Goal: Information Seeking & Learning: Understand process/instructions

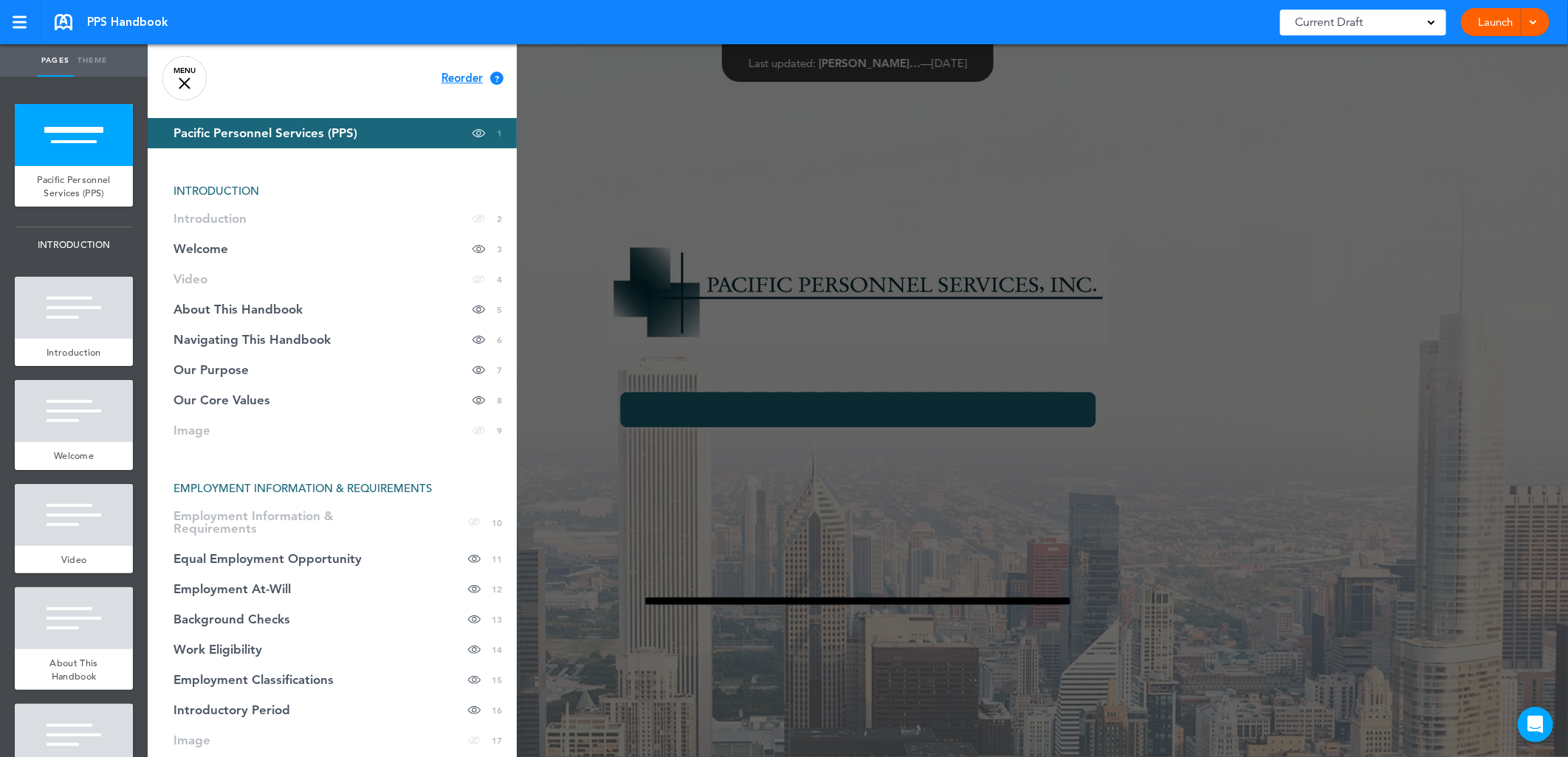
click at [181, 70] on link "MENU" at bounding box center [185, 78] width 44 height 44
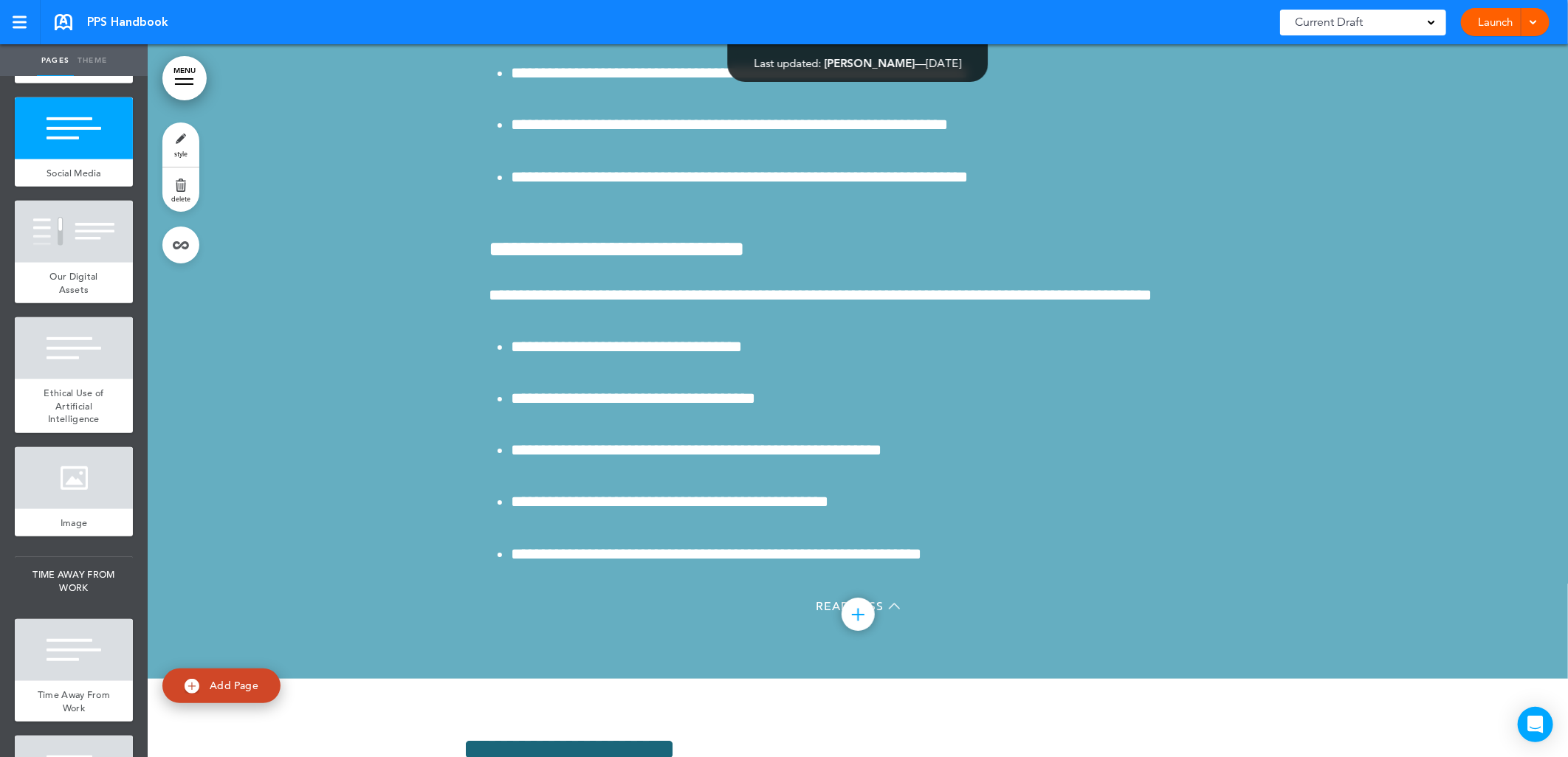
scroll to position [56297, 0]
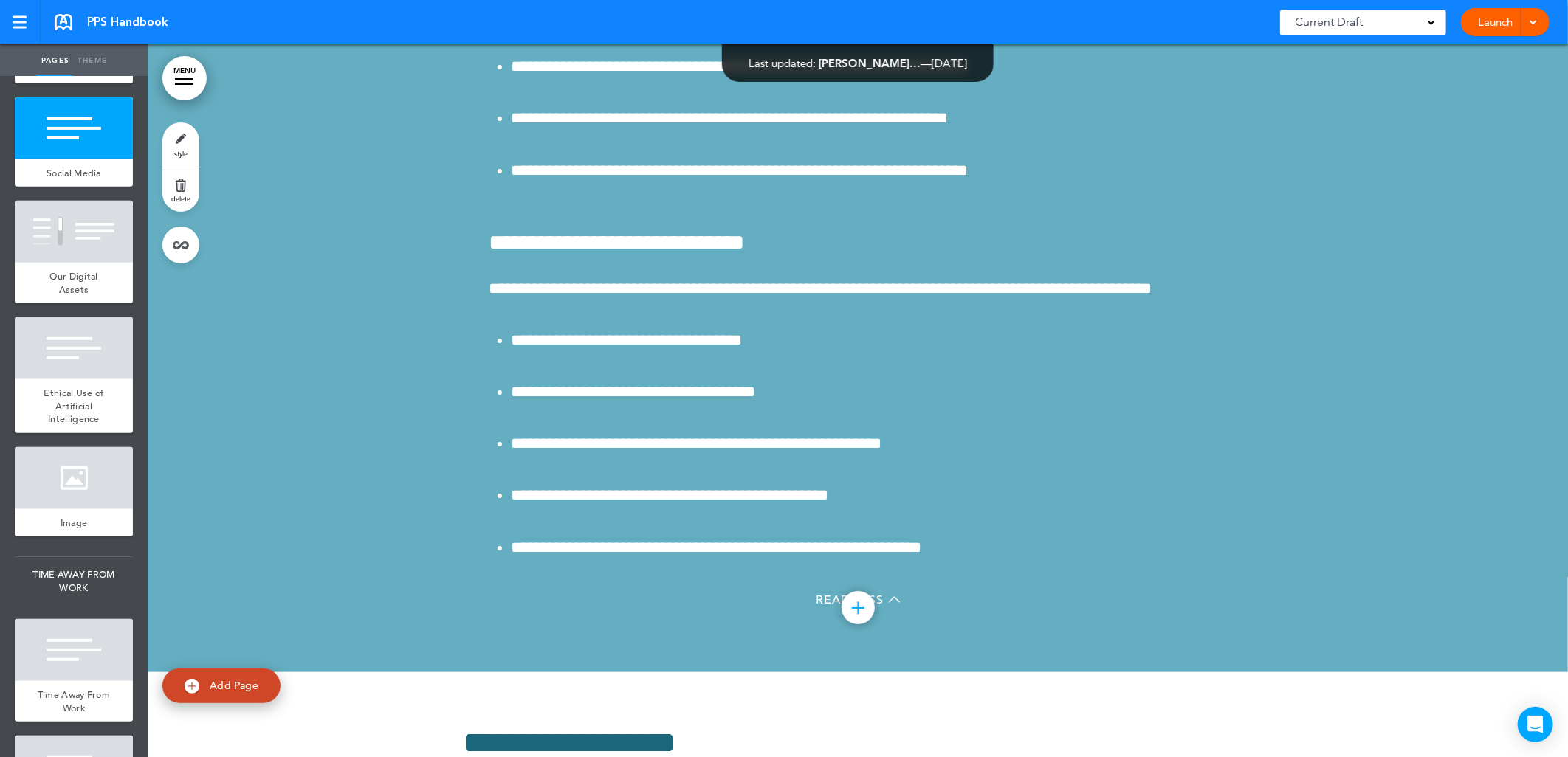
click at [376, 416] on div at bounding box center [858, 47] width 1420 height 1250
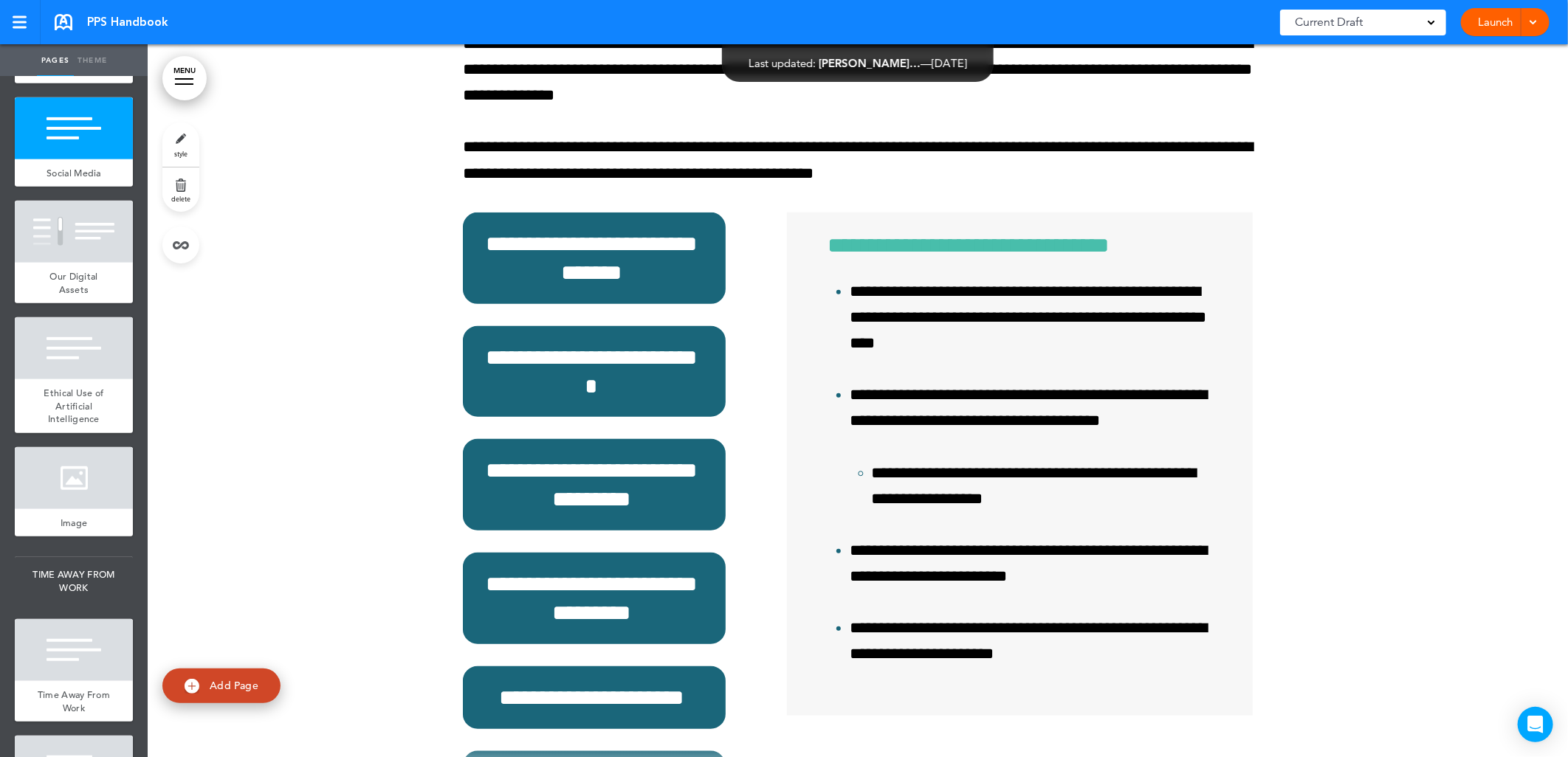
scroll to position [57117, 0]
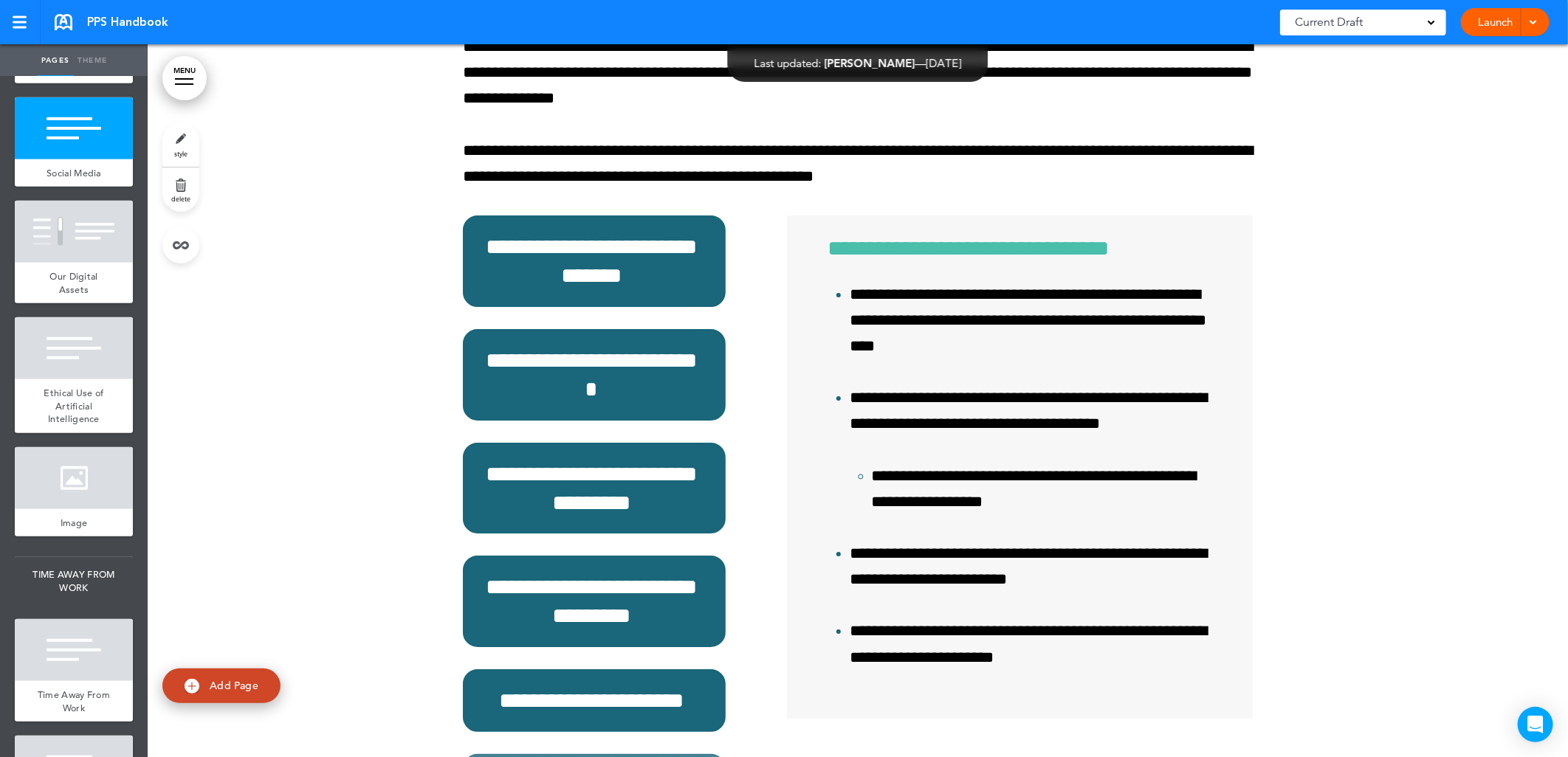
scroll to position [56302, 0]
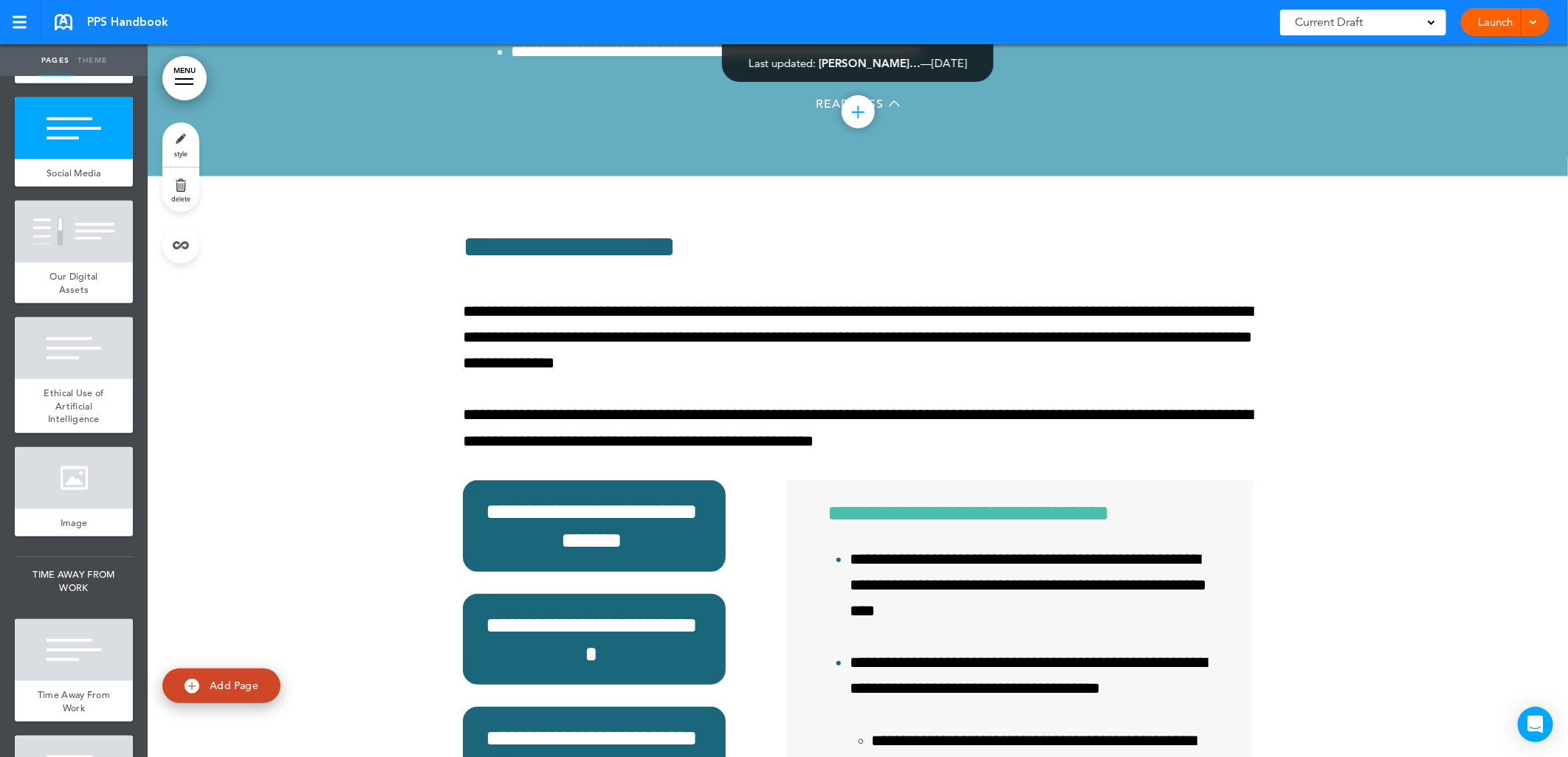
scroll to position [56793, 0]
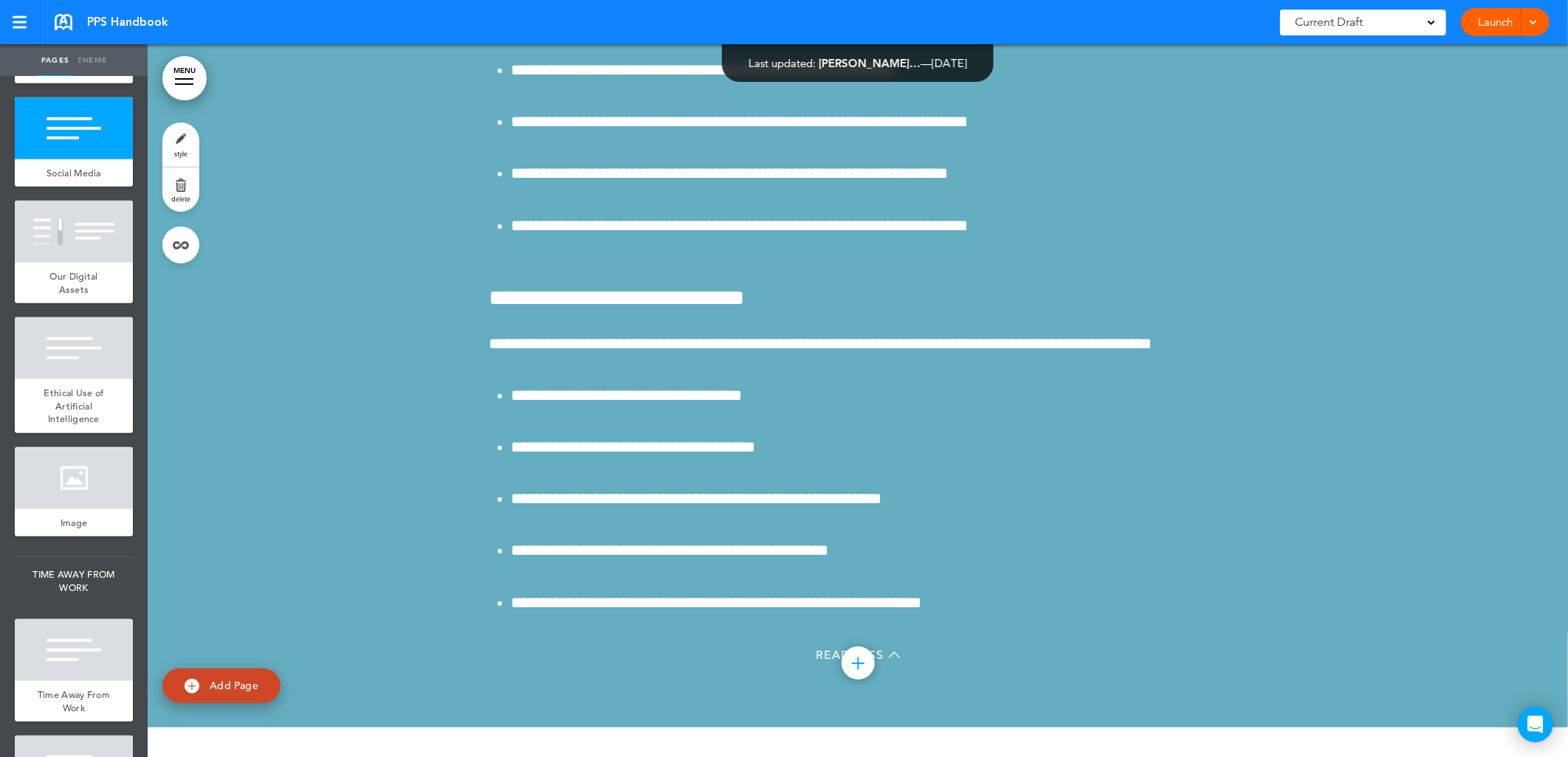
scroll to position [56215, 0]
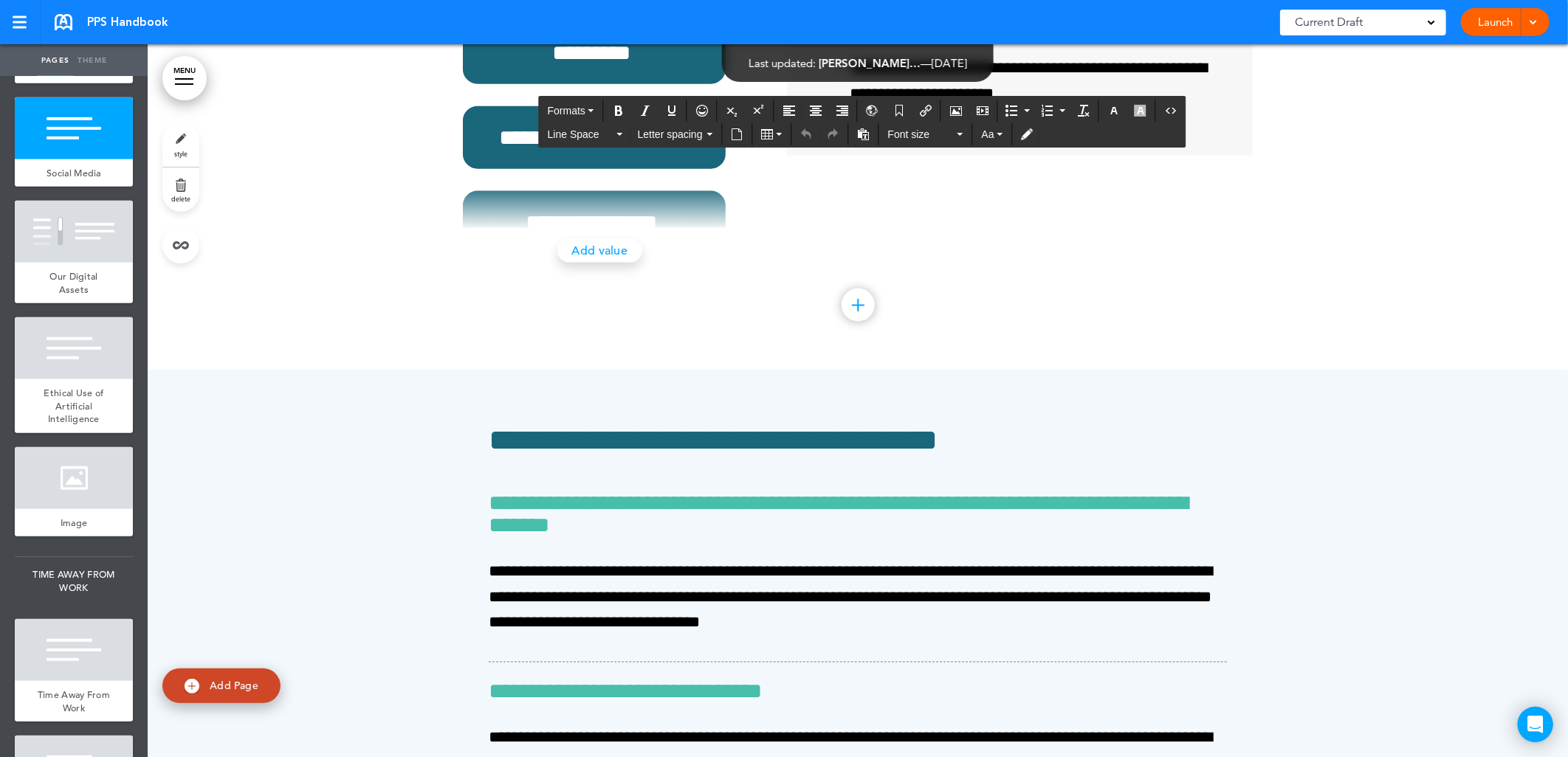
scroll to position [57648, 0]
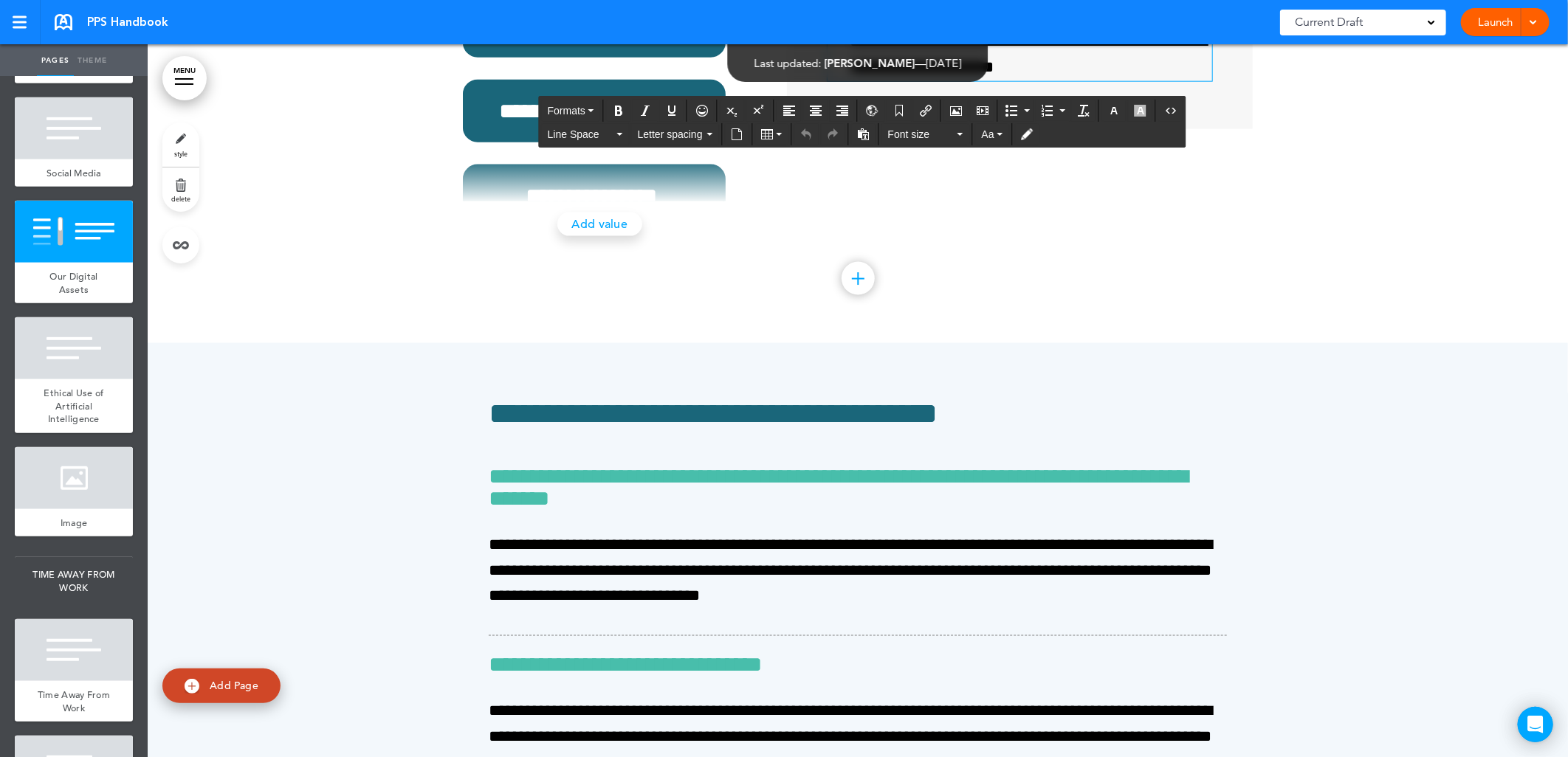
drag, startPoint x: 490, startPoint y: 149, endPoint x: 847, endPoint y: 334, distance: 402.1
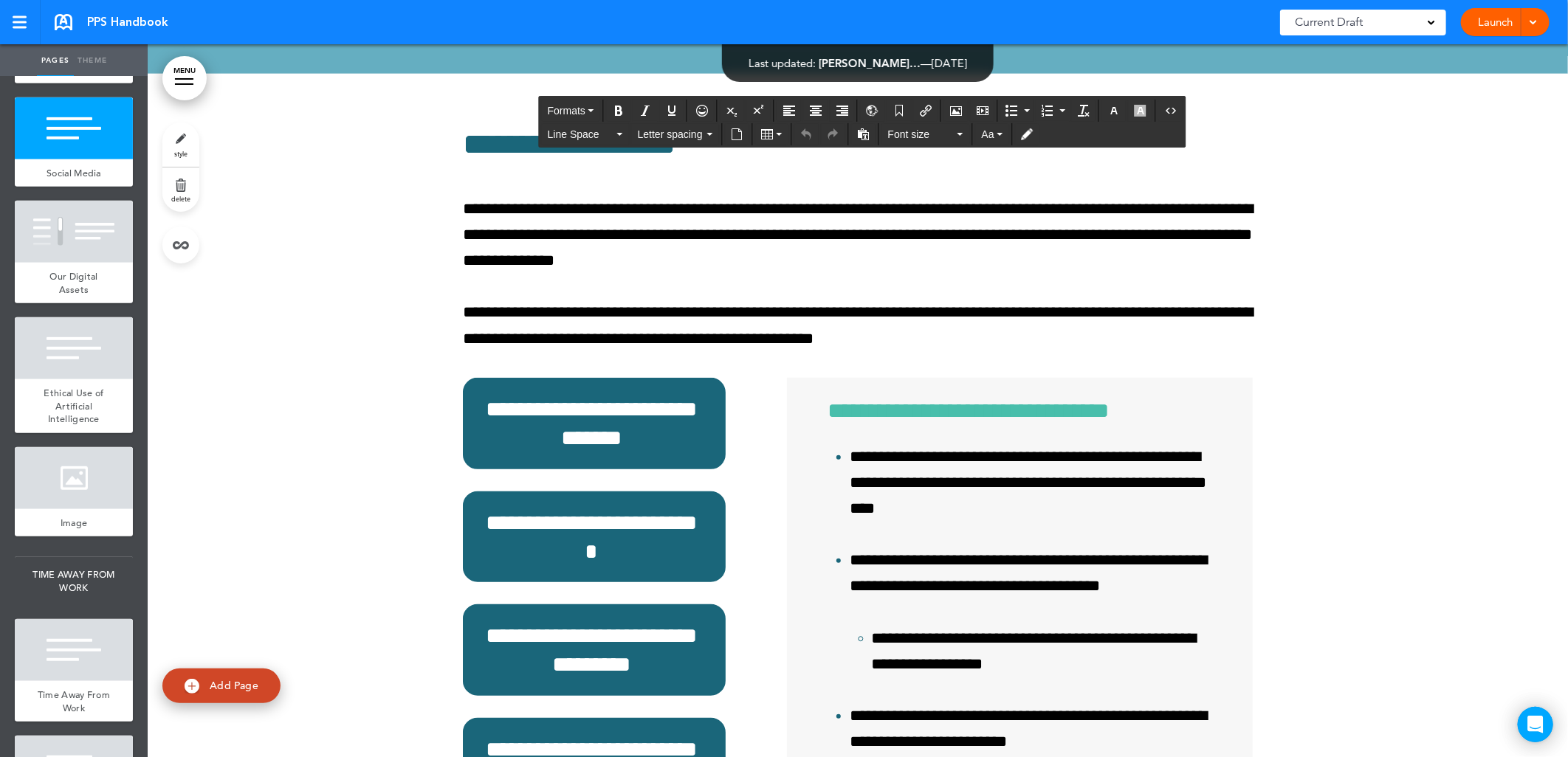
scroll to position [56827, 0]
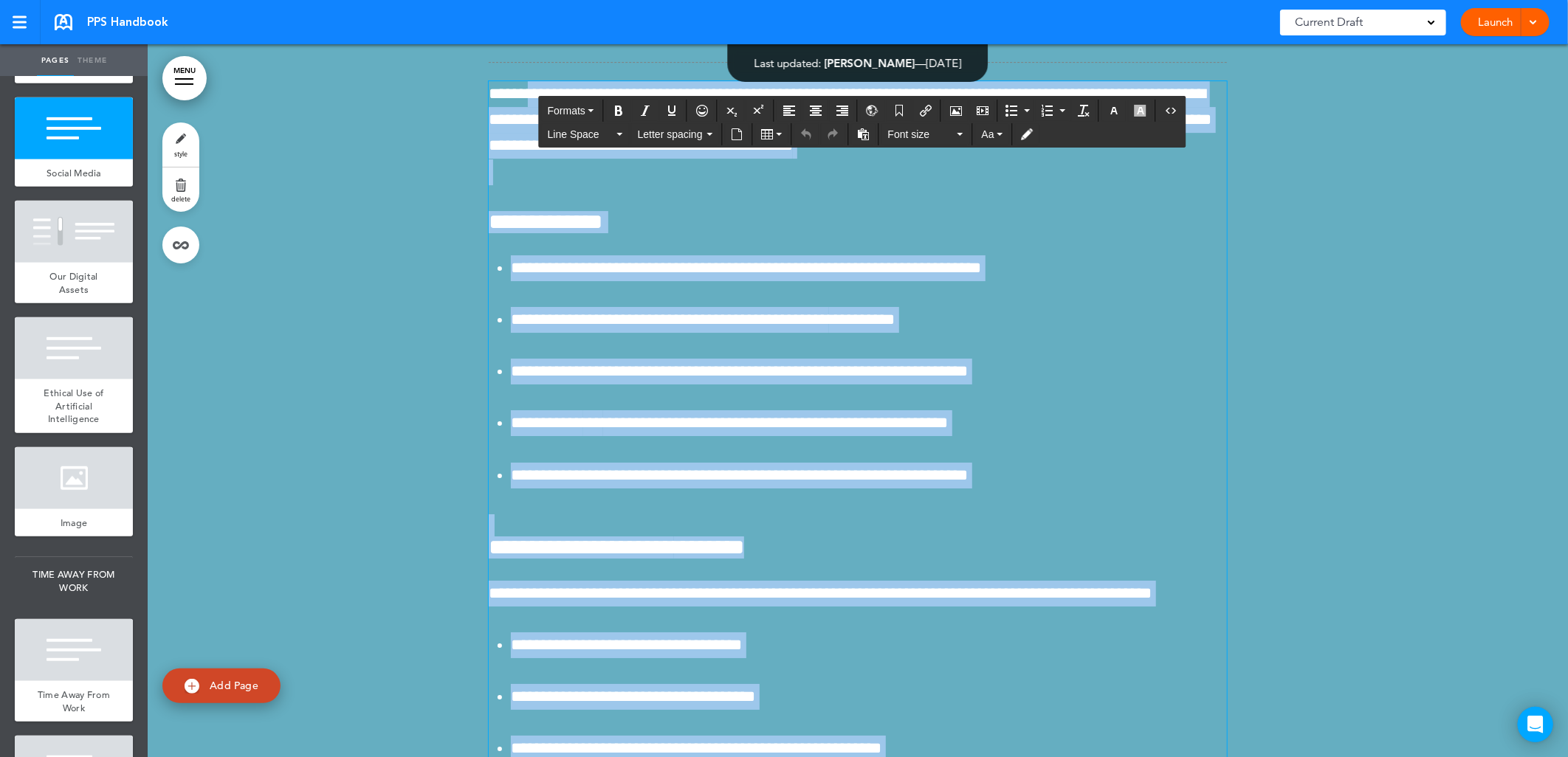
scroll to position [55965, 0]
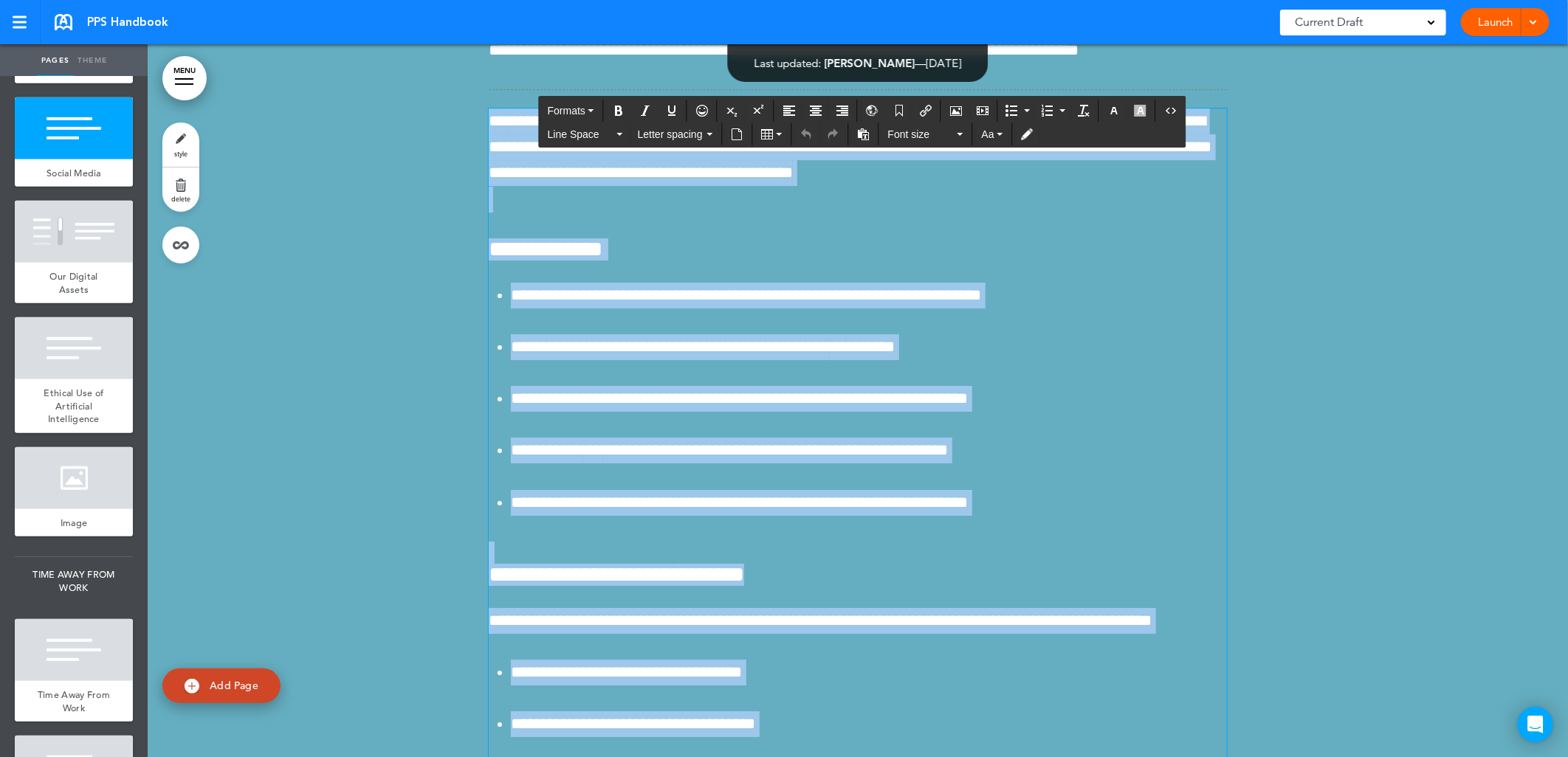
drag, startPoint x: 1017, startPoint y: 548, endPoint x: 481, endPoint y: 606, distance: 539.1
click at [481, 606] on div "**********" at bounding box center [858, 379] width 1420 height 1250
copy div "**********"
